Goal: Information Seeking & Learning: Learn about a topic

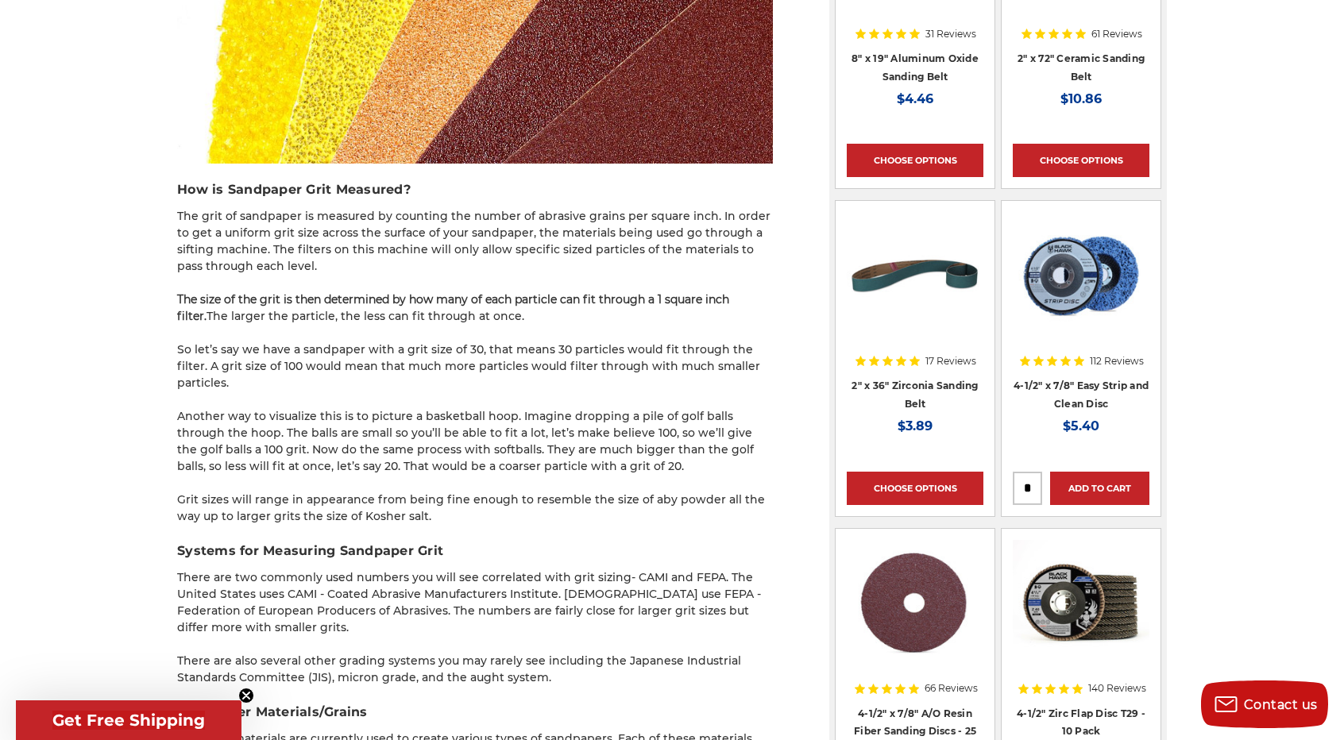
scroll to position [1168, 0]
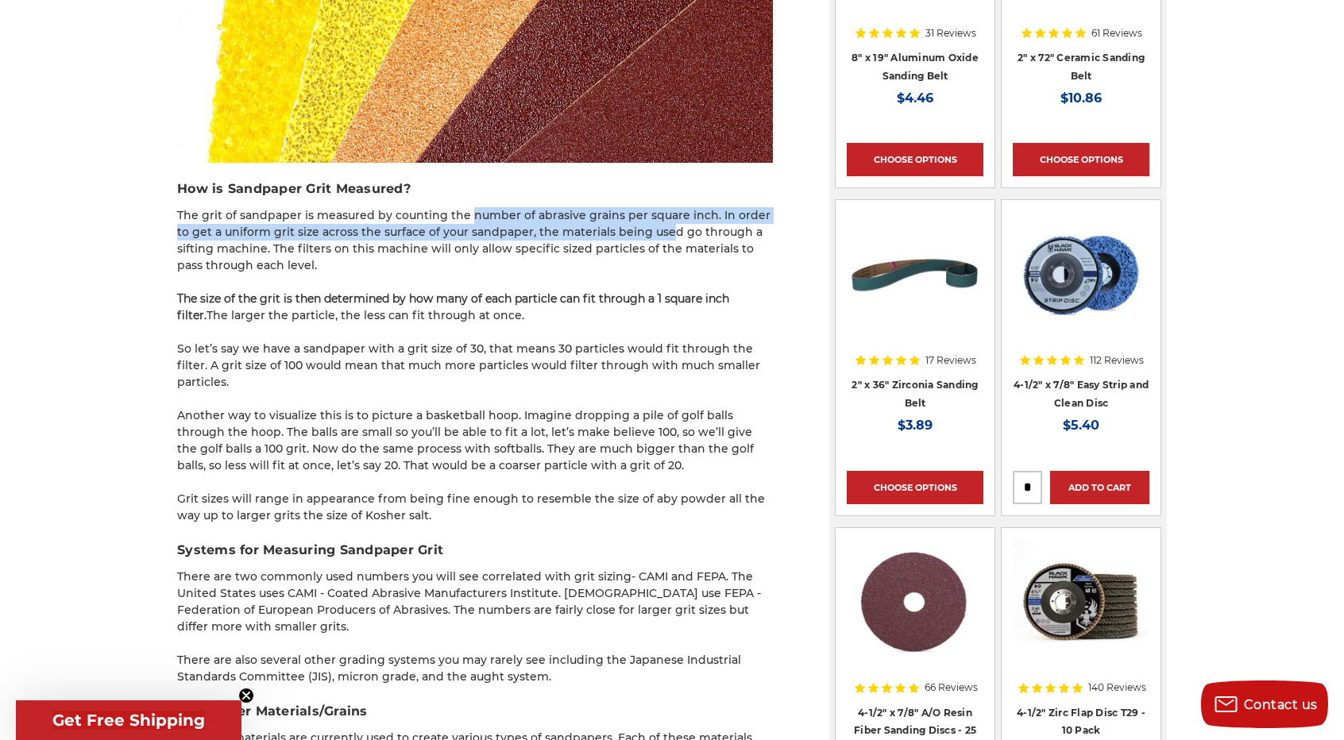
drag, startPoint x: 466, startPoint y: 185, endPoint x: 652, endPoint y: 197, distance: 186.3
click at [652, 207] on p "The grit of sandpaper is measured by counting the number of abrasive grains per…" at bounding box center [475, 240] width 596 height 67
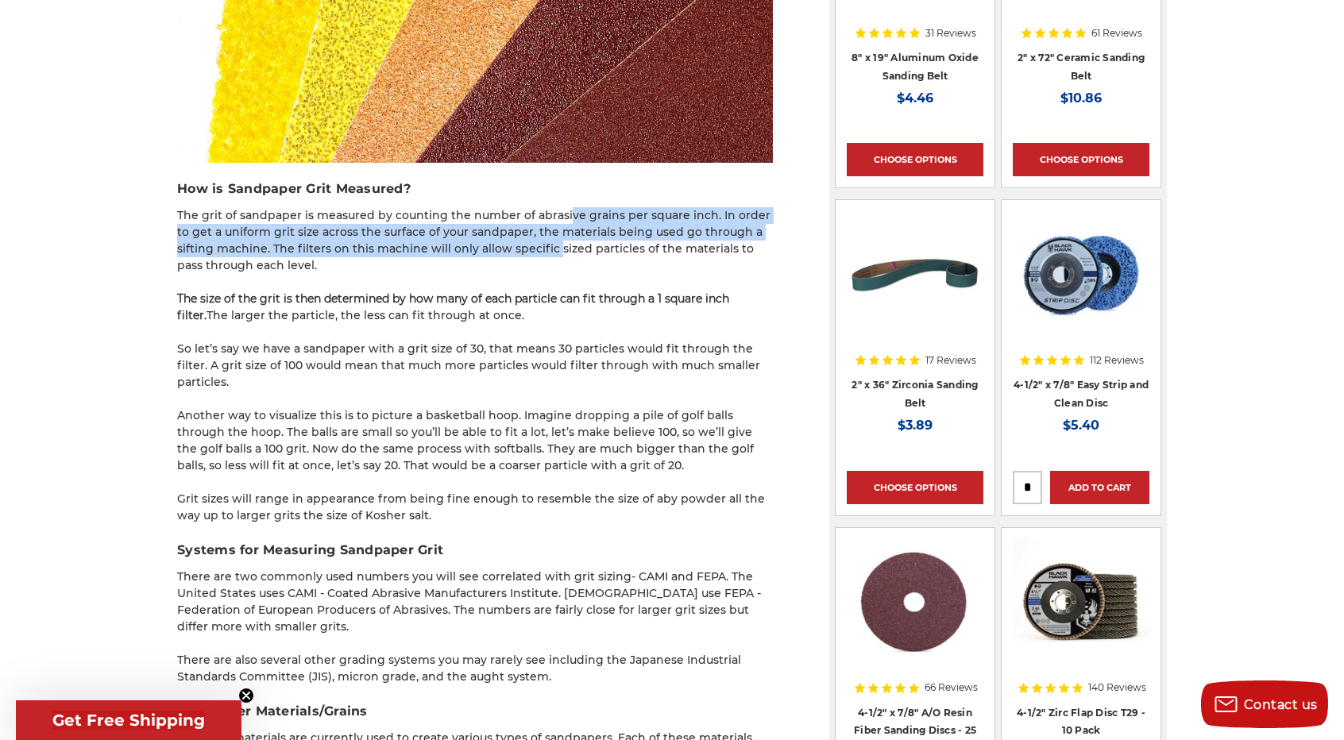
drag, startPoint x: 565, startPoint y: 174, endPoint x: 553, endPoint y: 209, distance: 36.9
click at [553, 209] on p "The grit of sandpaper is measured by counting the number of abrasive grains per…" at bounding box center [475, 240] width 596 height 67
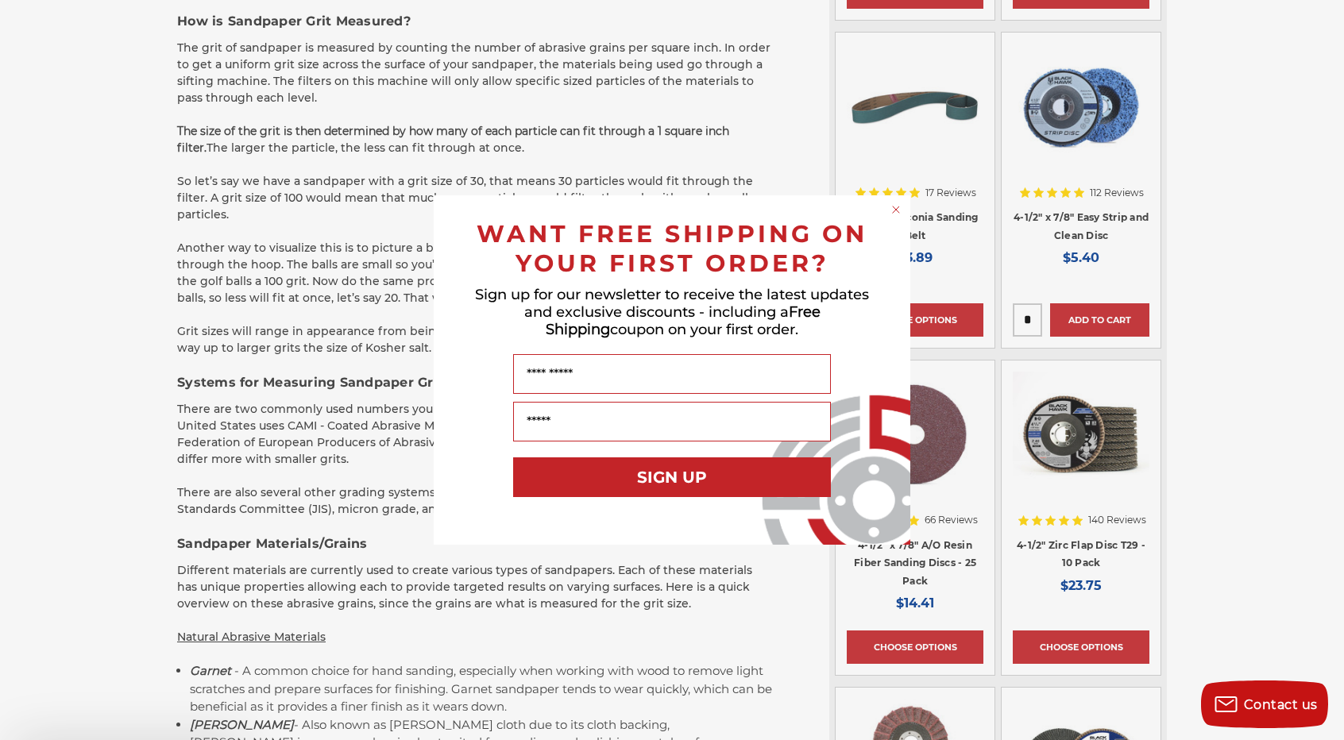
scroll to position [1444, 0]
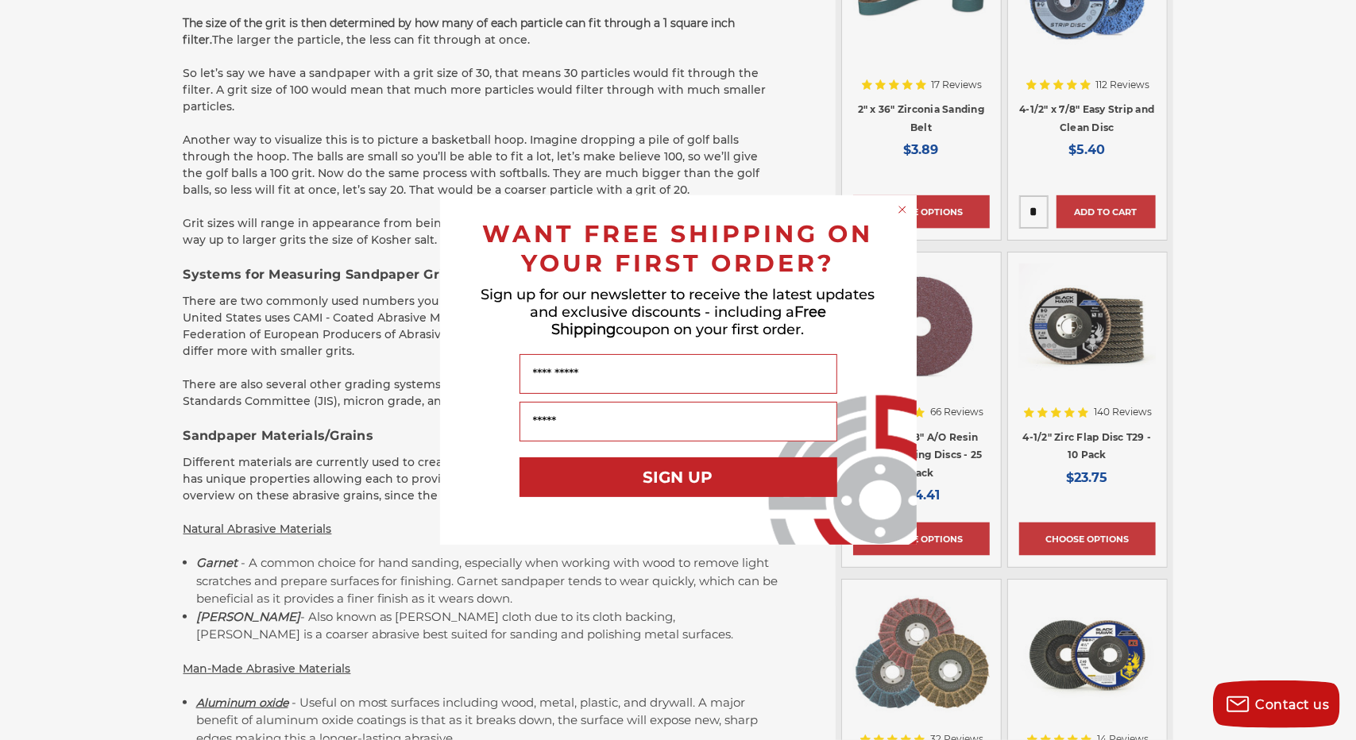
click at [906, 212] on circle "Close dialog" at bounding box center [902, 210] width 15 height 15
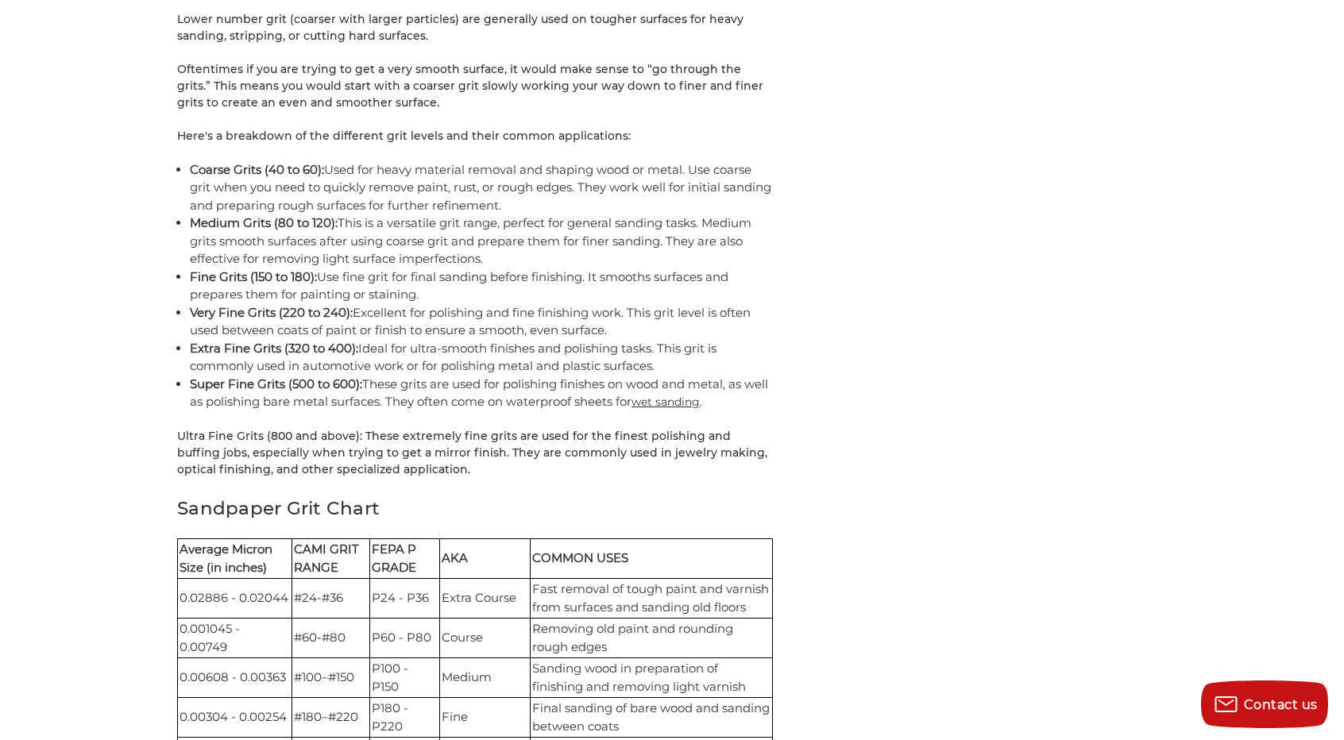
scroll to position [3109, 0]
drag, startPoint x: 269, startPoint y: 258, endPoint x: 706, endPoint y: 321, distance: 441.5
click at [706, 321] on ul "Coarse Grits (40 to 60): Used for heavy material removal and shaping wood or me…" at bounding box center [481, 285] width 583 height 250
click at [694, 339] on li "Extra Fine Grits (320 to 400): Ideal for ultra-smooth finishes and polishing ta…" at bounding box center [481, 357] width 583 height 36
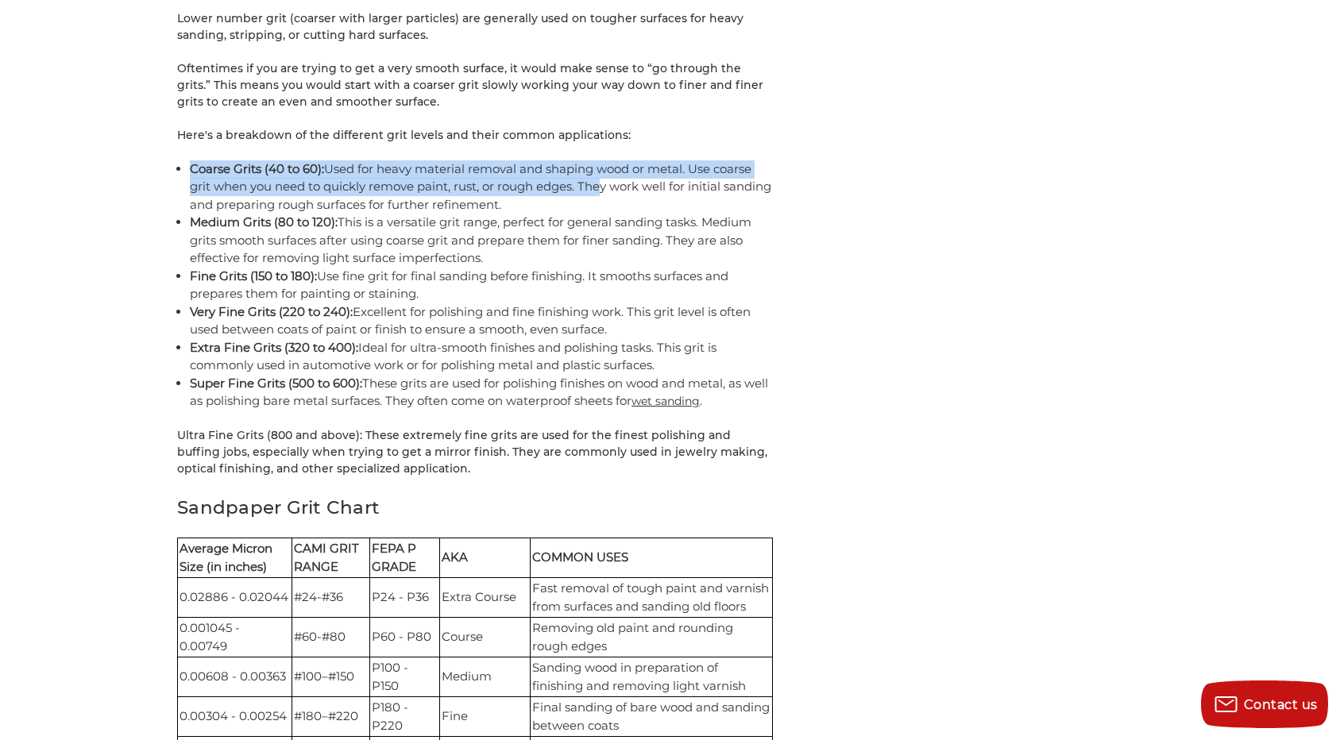
drag, startPoint x: 172, startPoint y: 118, endPoint x: 597, endPoint y: 144, distance: 426.7
click at [597, 160] on li "Coarse Grits (40 to 60): Used for heavy material removal and shaping wood or me…" at bounding box center [481, 187] width 583 height 54
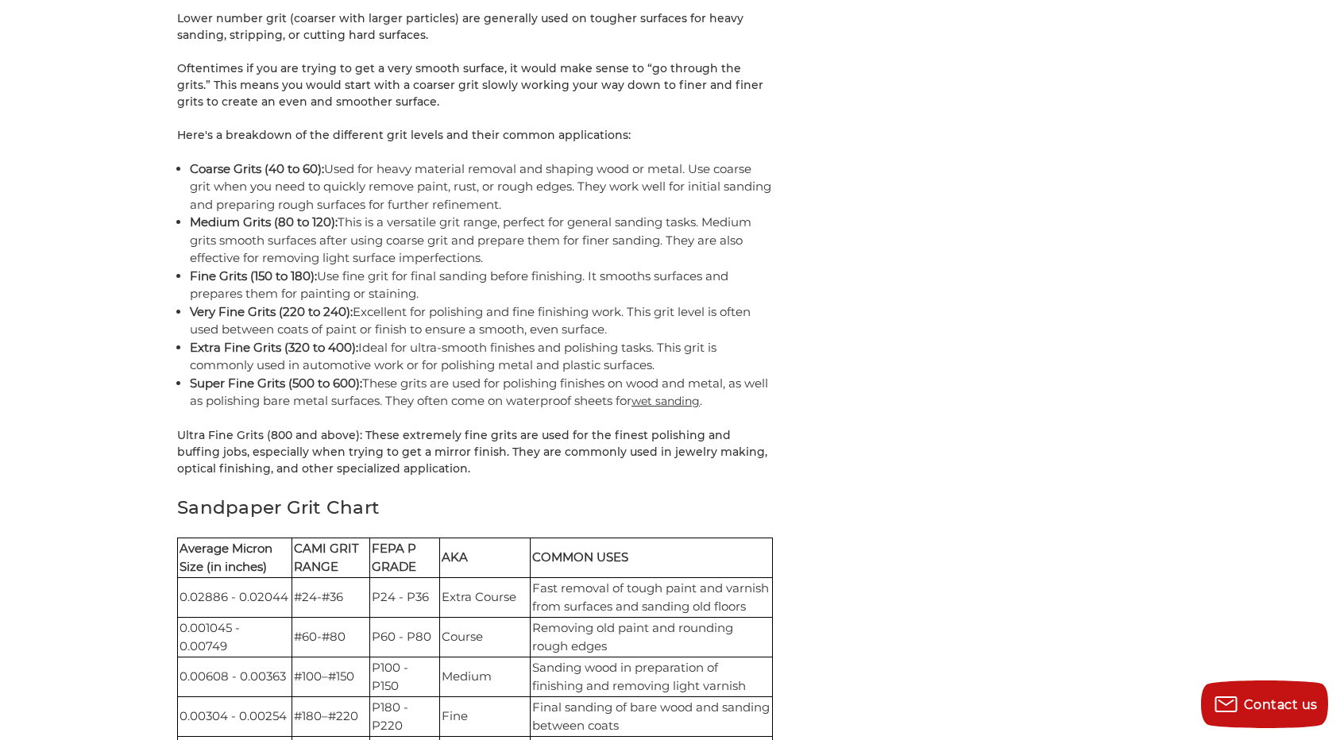
drag, startPoint x: 590, startPoint y: 137, endPoint x: 582, endPoint y: 149, distance: 13.9
click at [582, 160] on li "Coarse Grits (40 to 60): Used for heavy material removal and shaping wood or me…" at bounding box center [481, 187] width 583 height 54
click at [405, 214] on li "Medium Grits (80 to 120): This is a versatile grit range, perfect for general s…" at bounding box center [481, 241] width 583 height 54
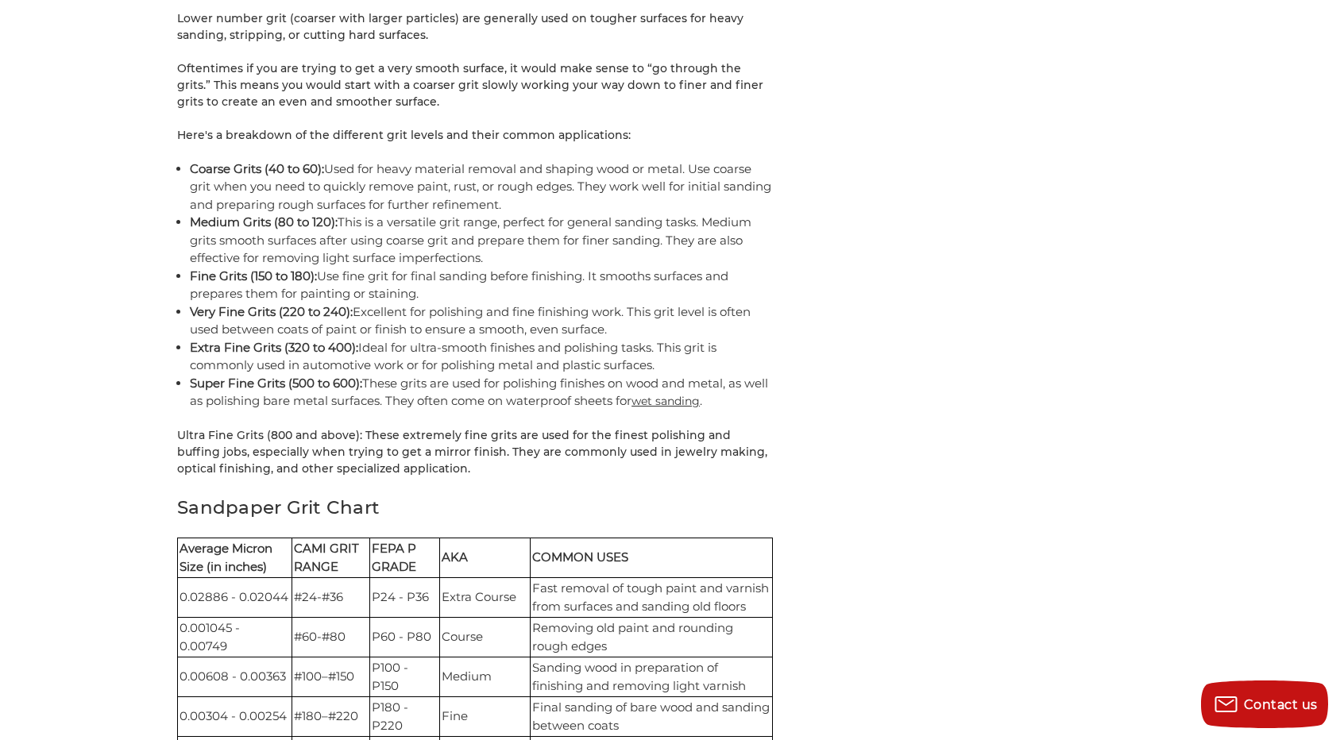
click at [357, 160] on li "Coarse Grits (40 to 60): Used for heavy material removal and shaping wood or me…" at bounding box center [481, 187] width 583 height 54
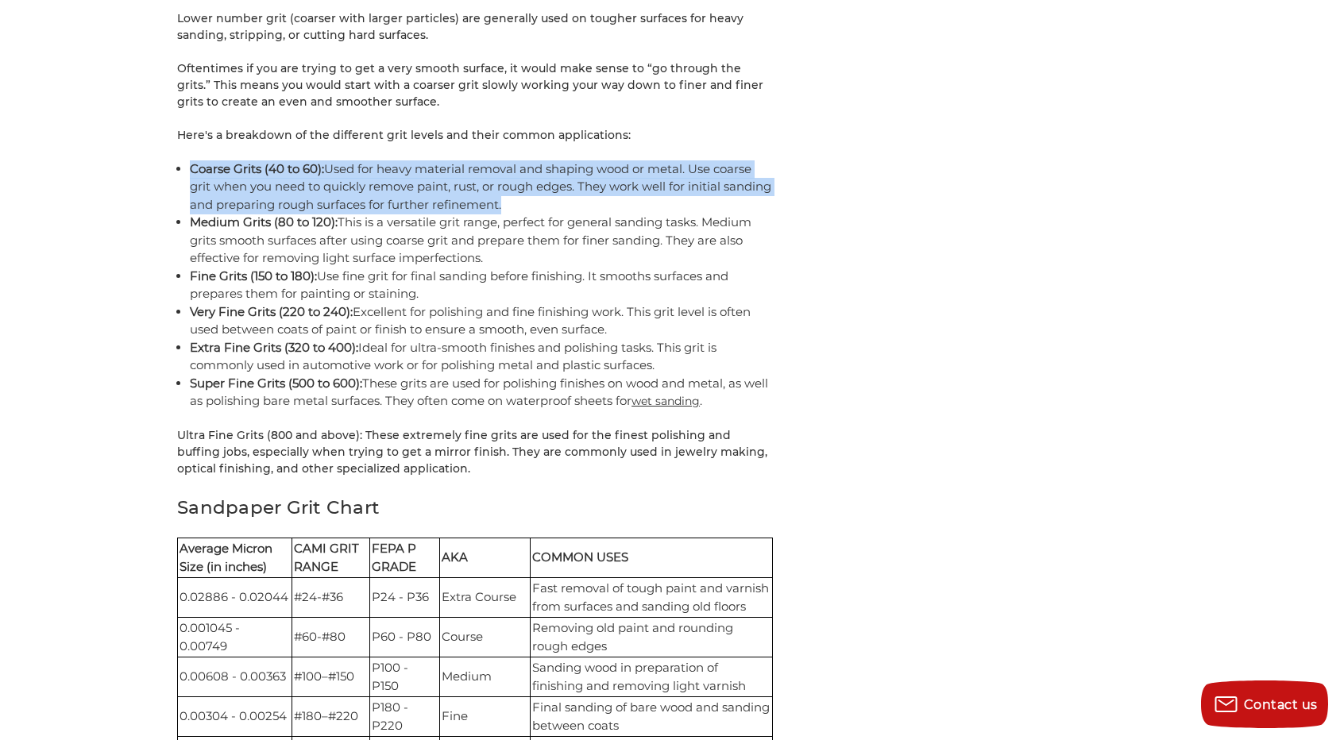
click at [357, 160] on li "Coarse Grits (40 to 60): Used for heavy material removal and shaping wood or me…" at bounding box center [481, 187] width 583 height 54
